Goal: Check status: Check status

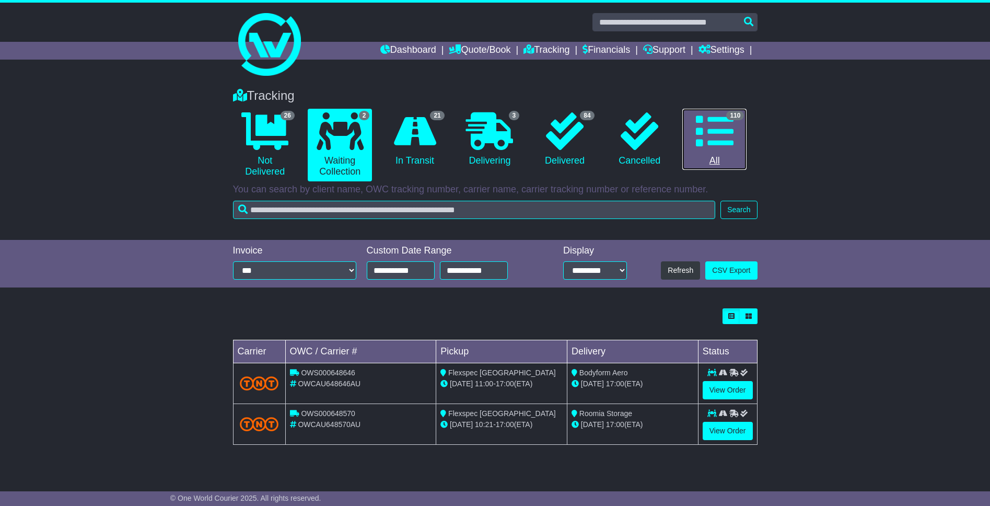
click at [717, 135] on icon at bounding box center [715, 131] width 38 height 38
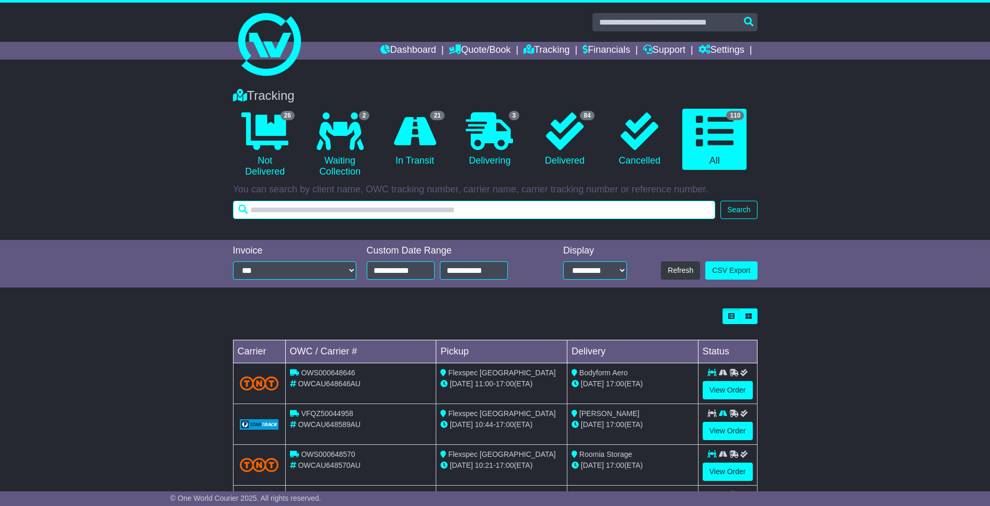
click at [317, 213] on input "text" at bounding box center [474, 210] width 483 height 18
type input "*****"
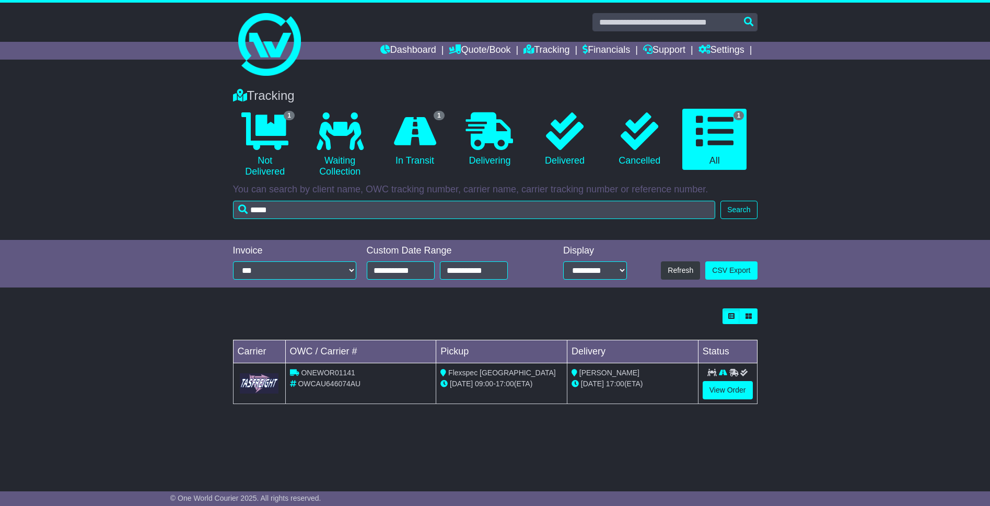
click at [591, 410] on div "Loading... No bookings found Carrier OWC / Carrier # Pickup Delivery Status ONE…" at bounding box center [495, 361] width 535 height 117
click at [740, 387] on link "View Order" at bounding box center [728, 390] width 50 height 18
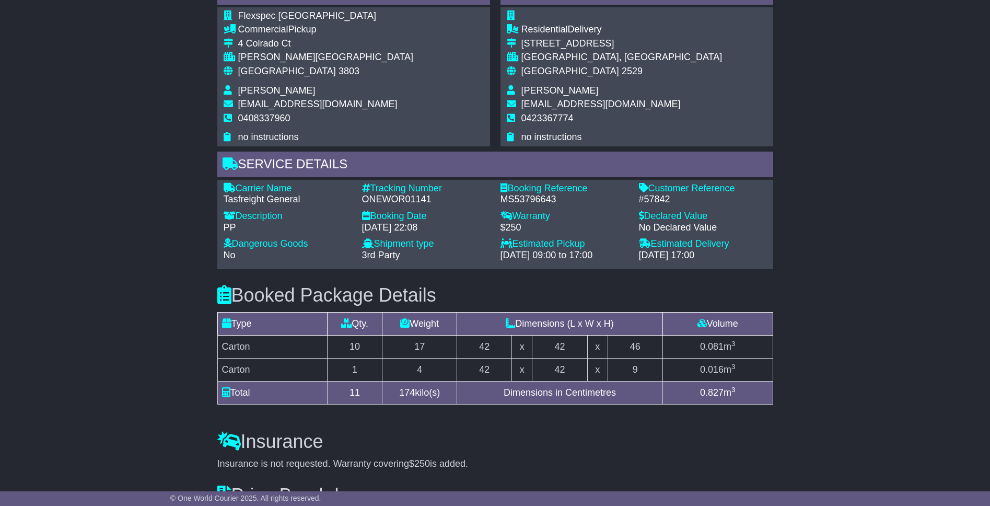
scroll to position [591, 0]
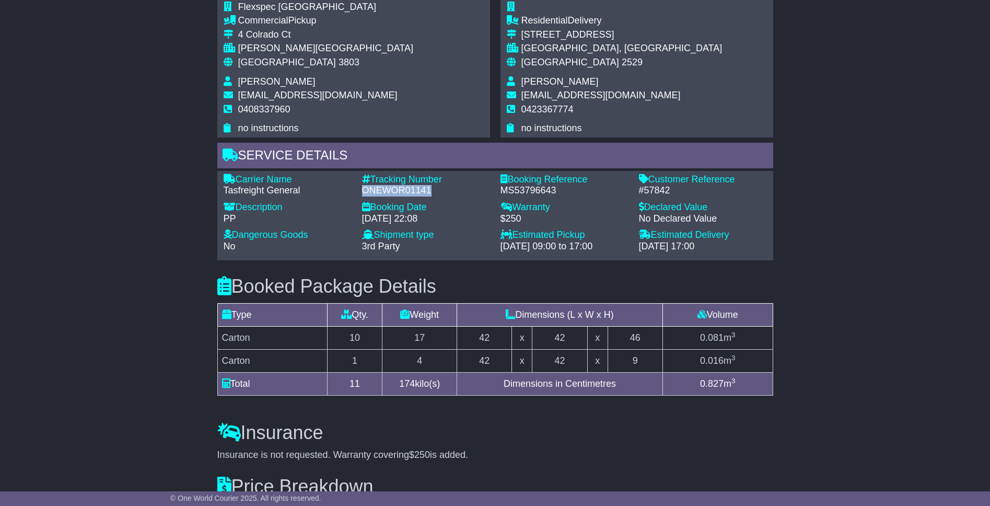
drag, startPoint x: 363, startPoint y: 190, endPoint x: 430, endPoint y: 196, distance: 68.2
click at [430, 196] on div "Carrier Name - Tasfreight General Description - PP Tracking Number - ONEWOR0114…" at bounding box center [495, 216] width 554 height 84
copy div "ONEWOR01141"
click at [134, 247] on div "Email Download Tracking Pricing Insurance" at bounding box center [495, 123] width 990 height 1069
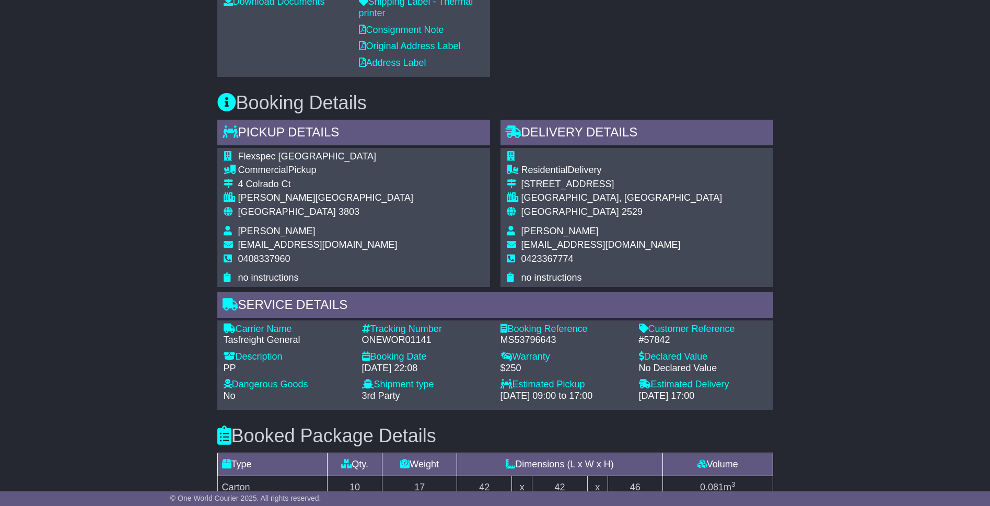
scroll to position [440, 0]
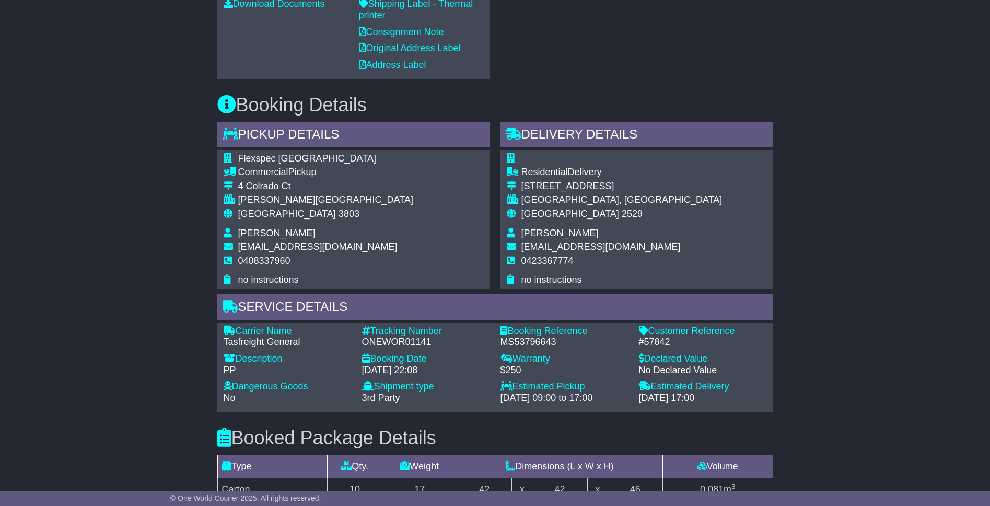
click at [561, 427] on h3 "Booked Package Details (nonstackable)" at bounding box center [495, 437] width 556 height 21
click at [551, 388] on div "Estimated Pickup" at bounding box center [564, 386] width 128 height 11
click at [645, 396] on div "[DATE] 17:00" at bounding box center [703, 397] width 128 height 11
drag, startPoint x: 642, startPoint y: 396, endPoint x: 729, endPoint y: 399, distance: 86.8
click at [729, 399] on div "[DATE] 17:00" at bounding box center [703, 397] width 128 height 11
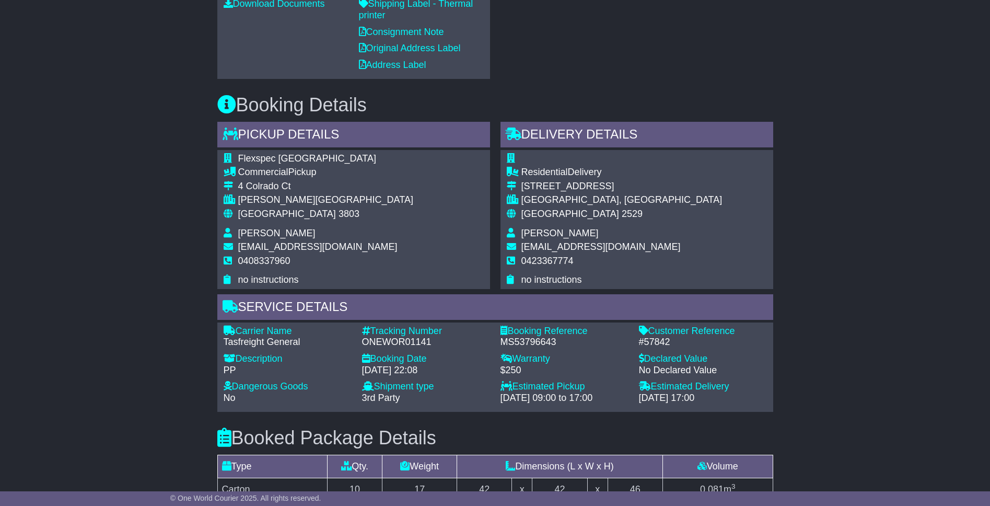
click at [780, 396] on div "Email Download Tracking Pricing Insurance" at bounding box center [495, 274] width 990 height 1069
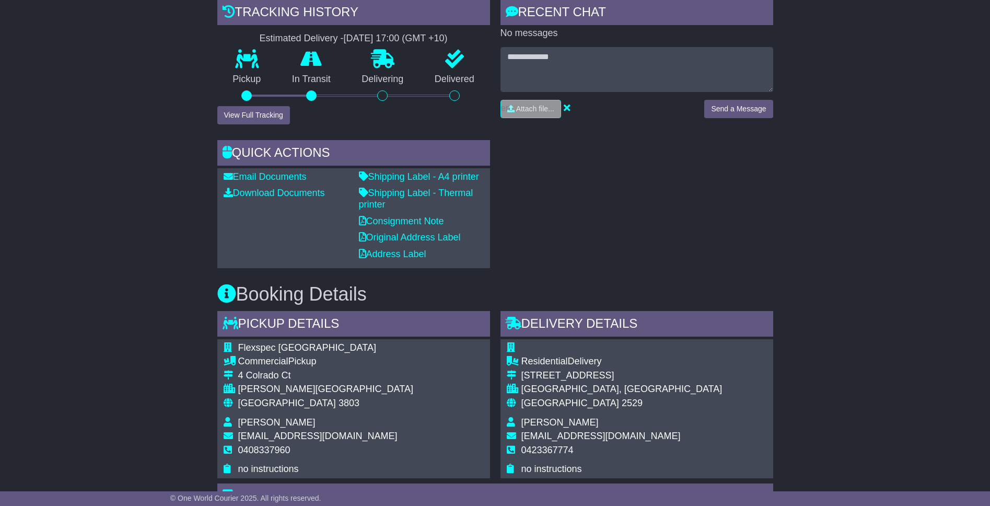
scroll to position [0, 0]
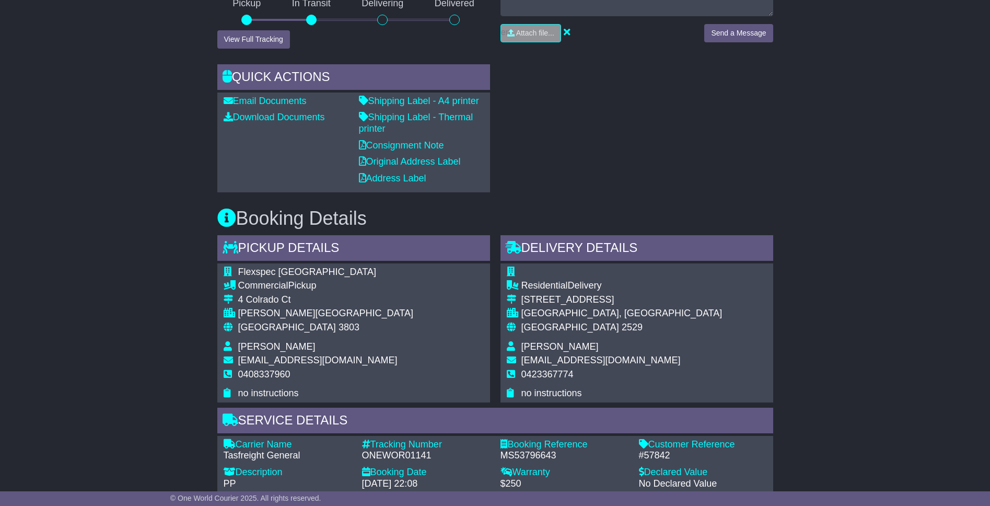
click at [156, 444] on div "Email Download Tracking Pricing Insurance" at bounding box center [495, 388] width 990 height 1069
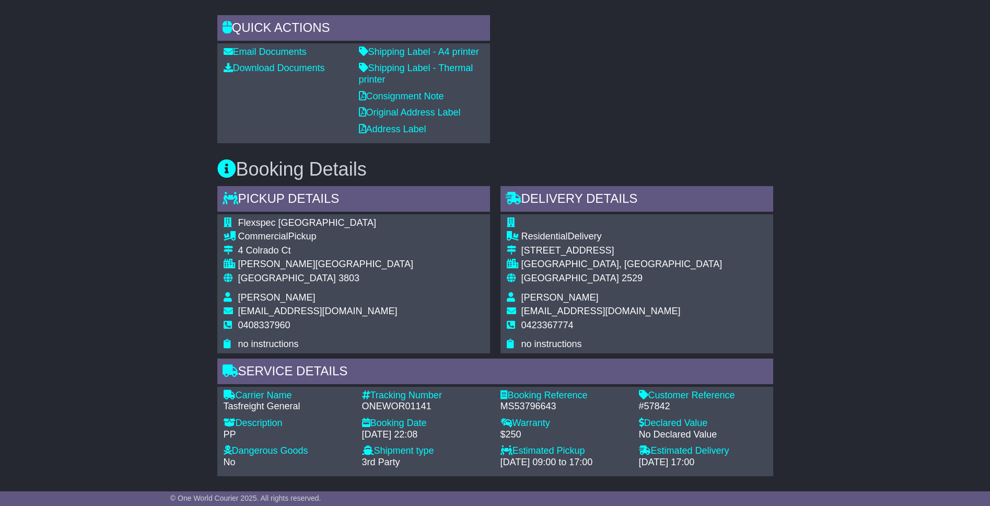
scroll to position [475, 0]
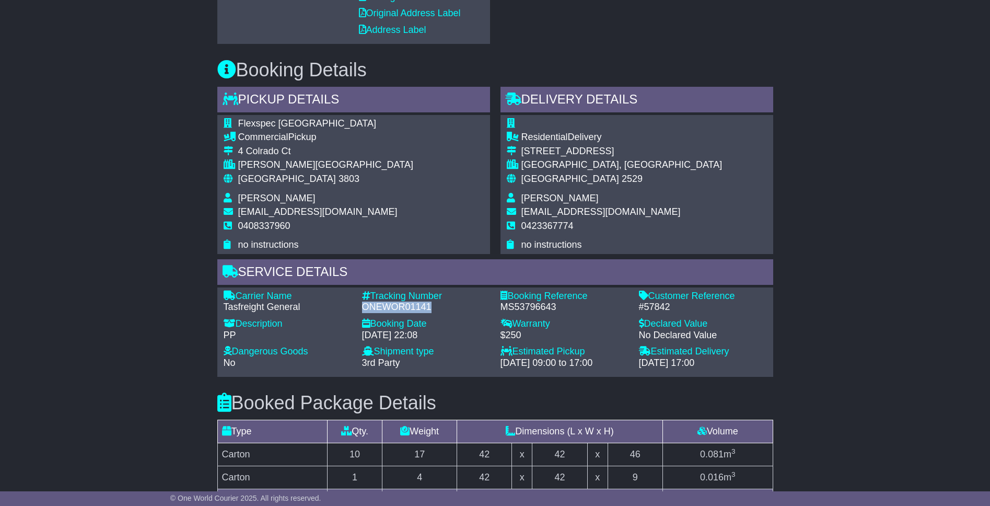
drag, startPoint x: 363, startPoint y: 306, endPoint x: 443, endPoint y: 309, distance: 80.0
click at [442, 308] on div "ONEWOR01141" at bounding box center [426, 306] width 128 height 11
copy div "ONEWOR01141"
click at [149, 280] on div "Email Download Tracking Pricing Insurance" at bounding box center [495, 239] width 990 height 1069
click at [387, 313] on div "Carrier Name - Tasfreight General Description - PP Tracking Number - ONEWOR0114…" at bounding box center [495, 332] width 554 height 84
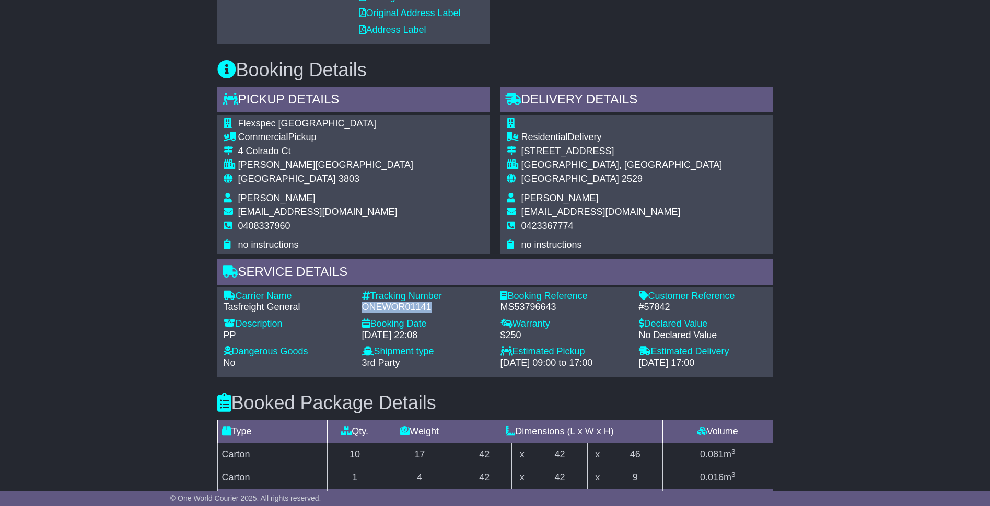
drag, startPoint x: 364, startPoint y: 307, endPoint x: 438, endPoint y: 309, distance: 74.2
click at [438, 309] on div "ONEWOR01141" at bounding box center [426, 306] width 128 height 11
copy div "ONEWOR01141"
click at [194, 371] on div "Email Download Tracking Pricing Insurance" at bounding box center [495, 239] width 990 height 1069
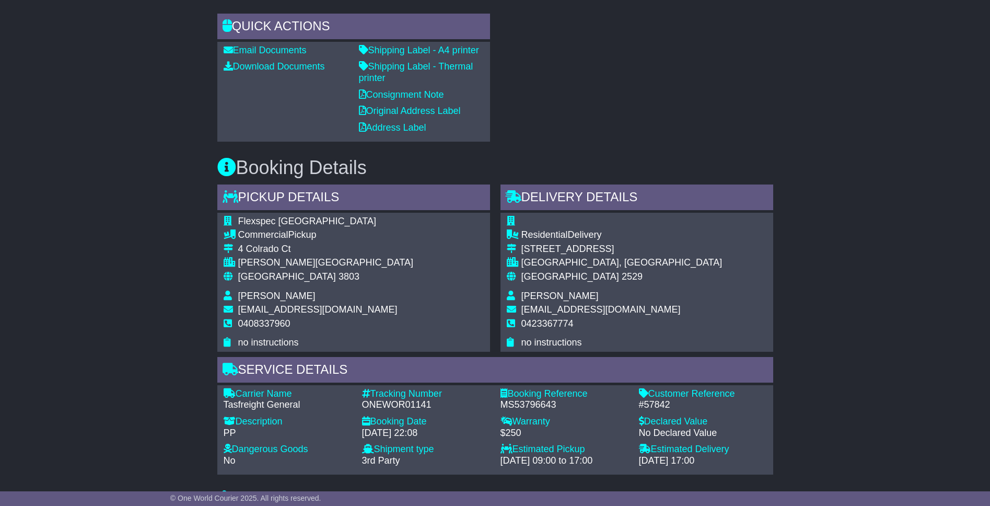
scroll to position [375, 0]
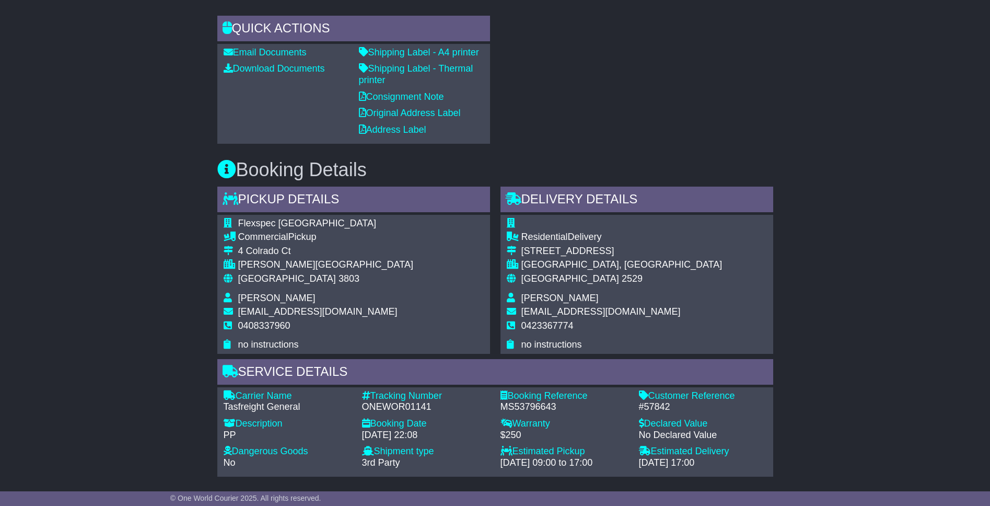
click at [176, 372] on div "Email Download Tracking Pricing Insurance" at bounding box center [495, 339] width 990 height 1069
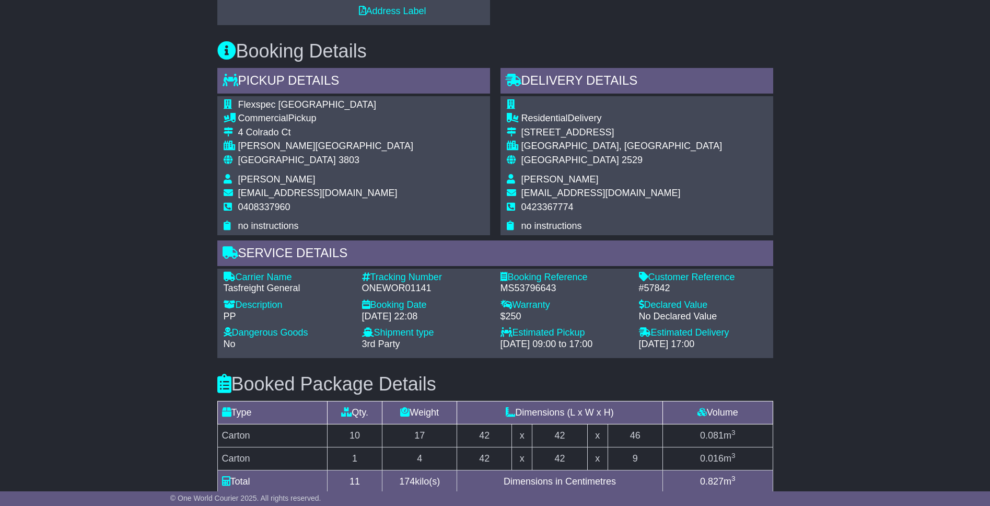
scroll to position [495, 0]
click at [181, 367] on div "Email Download Tracking Pricing Insurance" at bounding box center [495, 220] width 990 height 1069
click at [174, 355] on div "Email Download Tracking Pricing Insurance" at bounding box center [495, 220] width 990 height 1069
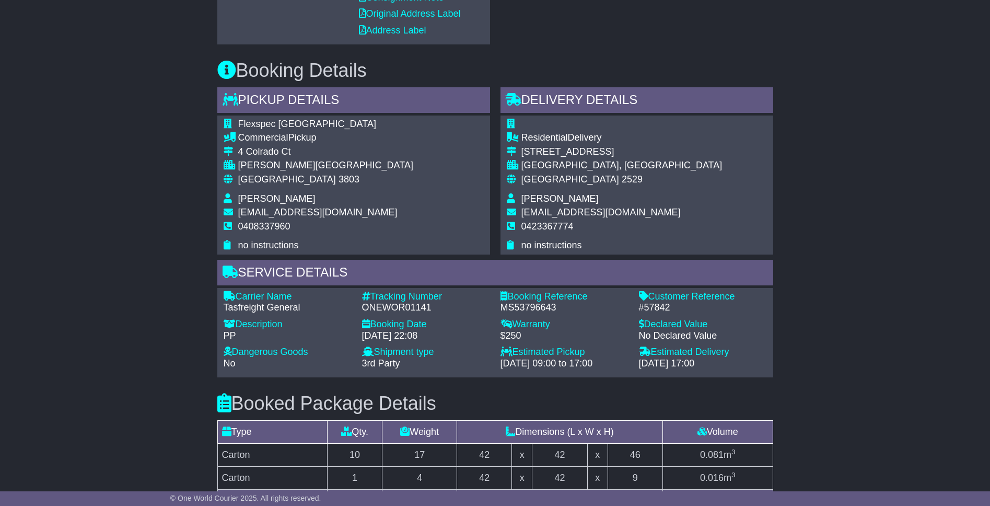
scroll to position [473, 0]
click at [390, 313] on div "ONEWOR01141" at bounding box center [426, 308] width 128 height 11
drag, startPoint x: 361, startPoint y: 307, endPoint x: 435, endPoint y: 314, distance: 73.4
click at [435, 314] on div "Carrier Name - Tasfreight General Description - PP Tracking Number - ONEWOR0114…" at bounding box center [495, 334] width 554 height 84
click at [316, 334] on div "PP" at bounding box center [288, 336] width 128 height 11
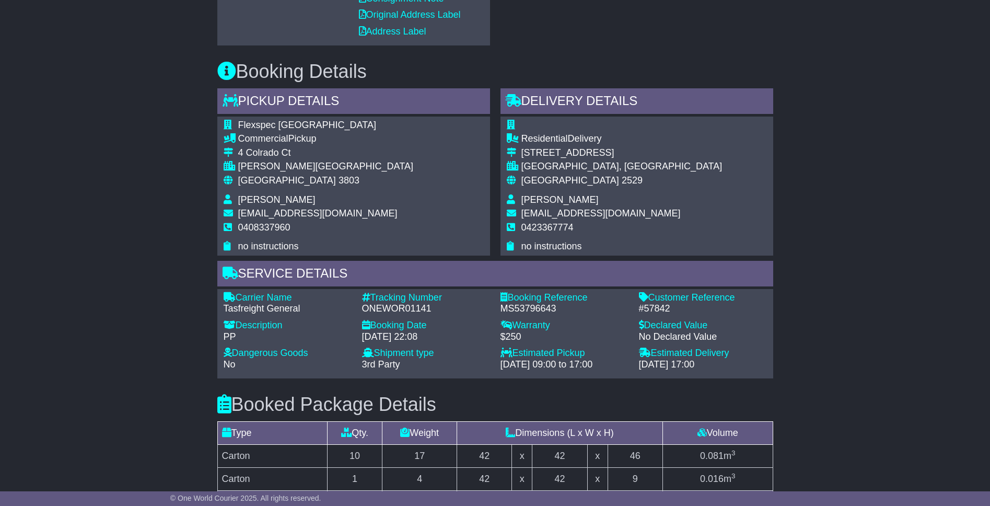
drag, startPoint x: 640, startPoint y: 366, endPoint x: 725, endPoint y: 365, distance: 84.6
click at [725, 365] on div "[DATE] 17:00" at bounding box center [703, 364] width 128 height 11
click at [640, 365] on div "[DATE] 17:00" at bounding box center [703, 364] width 128 height 11
click at [583, 364] on div "[DATE] 09:00 to 17:00" at bounding box center [564, 364] width 128 height 11
drag, startPoint x: 537, startPoint y: 362, endPoint x: 730, endPoint y: 363, distance: 192.8
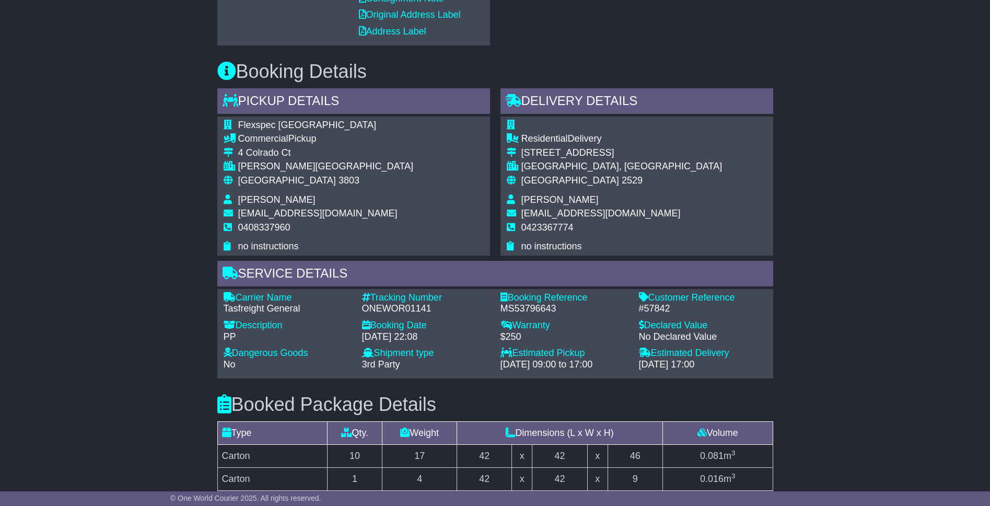
click at [730, 363] on div "Carrier Name - Tasfreight General Description - PP Tracking Number - ONEWOR0114…" at bounding box center [495, 334] width 554 height 84
click at [463, 301] on div "Tracking Number" at bounding box center [426, 297] width 128 height 11
click at [495, 250] on div "Delivery Details - Tail Lift Residential Delivery [STREET_ADDRESS] [GEOGRAPHIC_…" at bounding box center [636, 171] width 283 height 167
